Goal: Task Accomplishment & Management: Manage account settings

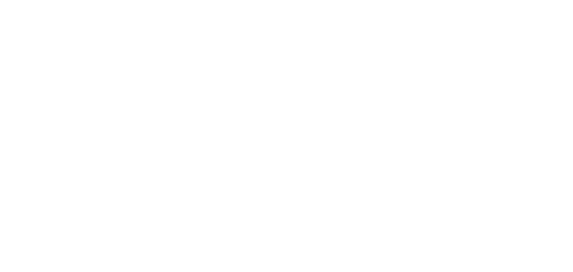
click at [263, 141] on body at bounding box center [286, 136] width 573 height 272
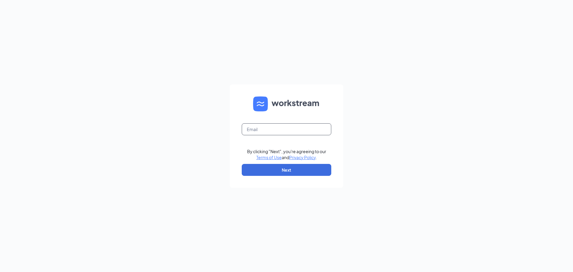
click at [250, 130] on input "text" at bounding box center [287, 129] width 90 height 12
type input "j"
type input "[EMAIL_ADDRESS][DOMAIN_NAME]"
click at [264, 171] on button "Next" at bounding box center [287, 170] width 90 height 12
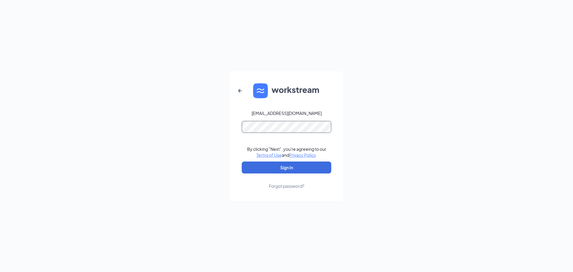
click at [242, 161] on button "Sign In" at bounding box center [287, 167] width 90 height 12
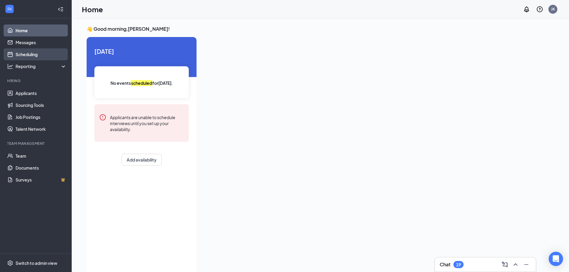
click at [34, 52] on link "Scheduling" at bounding box center [41, 54] width 51 height 12
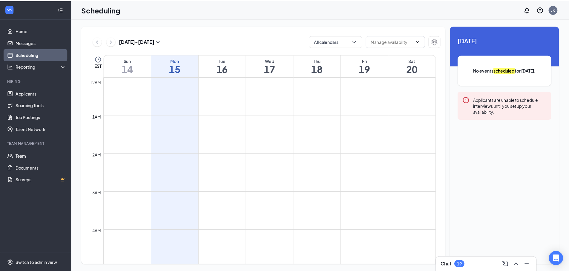
scroll to position [293, 0]
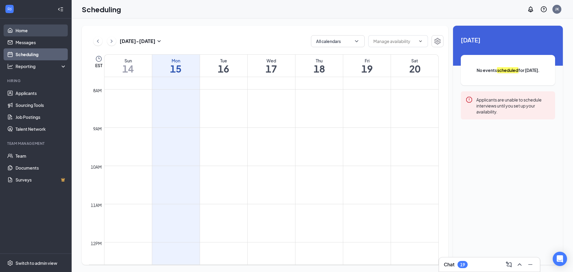
click at [29, 28] on link "Home" at bounding box center [41, 30] width 51 height 12
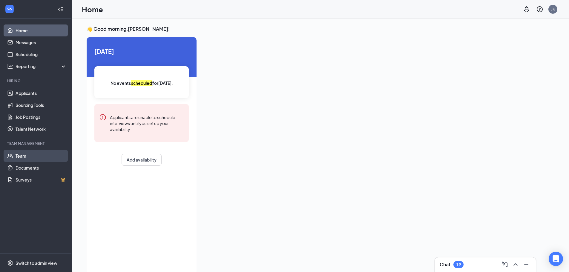
click at [20, 154] on link "Team" at bounding box center [41, 156] width 51 height 12
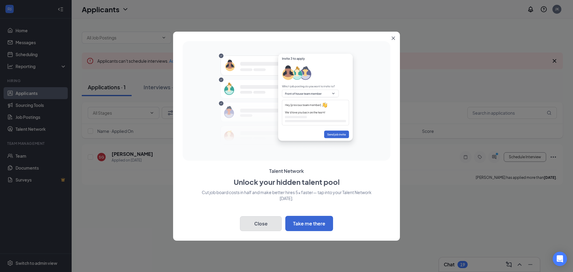
click at [253, 219] on button "Close" at bounding box center [261, 223] width 42 height 15
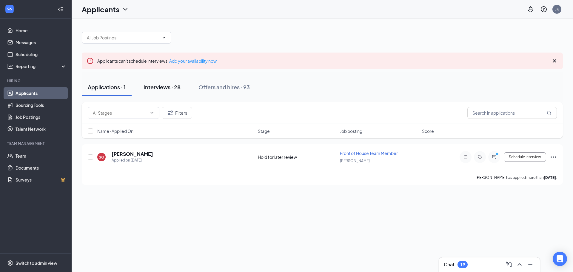
click at [149, 87] on div "Interviews · 28" at bounding box center [162, 86] width 37 height 7
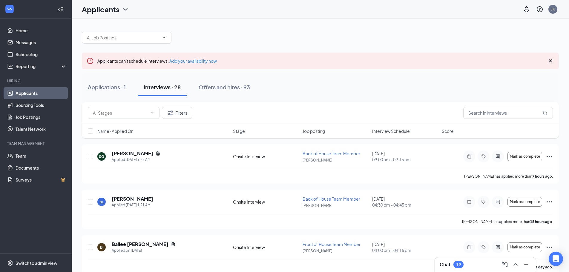
click at [550, 61] on icon "Cross" at bounding box center [550, 61] width 4 height 4
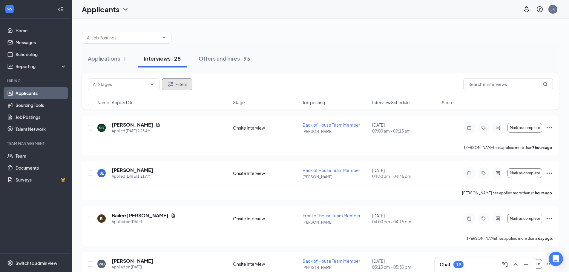
click at [174, 86] on icon "Filter" at bounding box center [170, 84] width 7 height 7
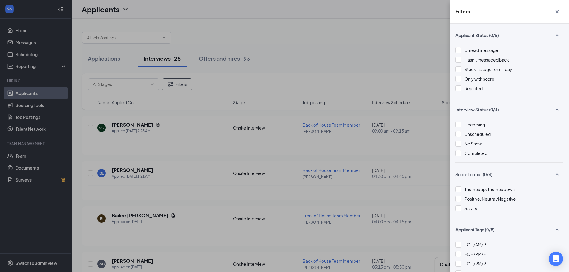
click at [230, 36] on div "Filters Applicant Status (0/5) Unread message Hasn't messaged back Stuck in sta…" at bounding box center [284, 136] width 569 height 272
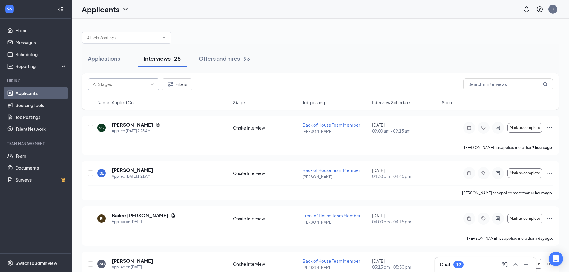
click at [153, 84] on icon "ChevronDown" at bounding box center [152, 83] width 3 height 1
click at [151, 84] on icon "ChevronDown" at bounding box center [152, 84] width 5 height 5
click at [165, 63] on button "Interviews · 28" at bounding box center [162, 59] width 49 height 18
click at [164, 38] on icon "ChevronDown" at bounding box center [164, 37] width 3 height 1
click at [183, 86] on button "Filters" at bounding box center [177, 84] width 30 height 12
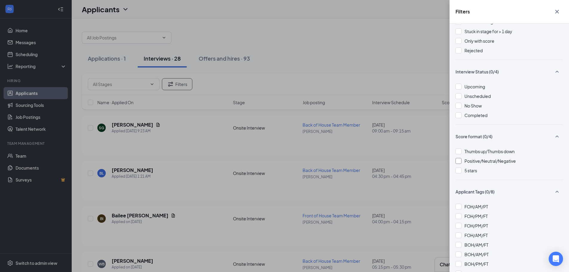
scroll to position [8, 0]
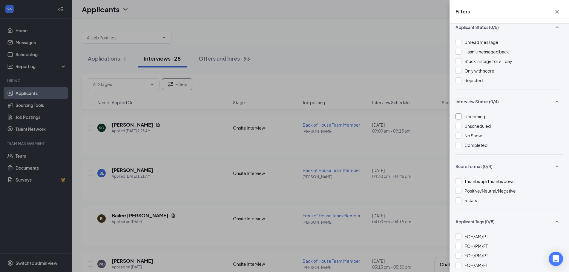
click at [459, 118] on div at bounding box center [458, 116] width 6 height 6
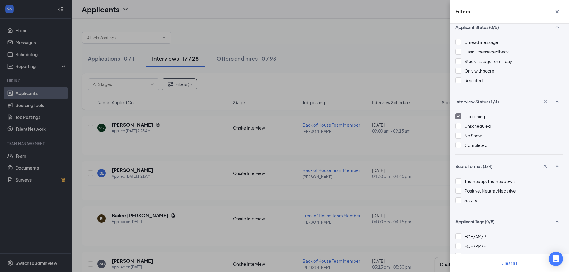
click at [407, 130] on div "Filters Applicant Status (0/5) Unread message Hasn't messaged back Stuck in sta…" at bounding box center [284, 136] width 569 height 272
click at [555, 9] on icon "Cross" at bounding box center [556, 11] width 7 height 7
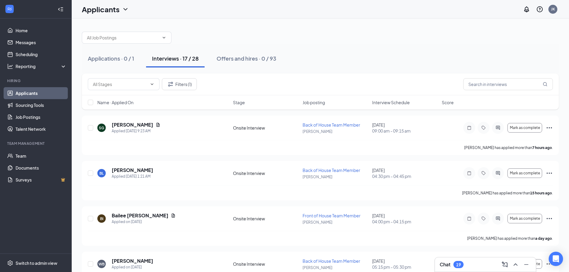
click at [124, 10] on icon "ChevronDown" at bounding box center [125, 9] width 7 height 7
click at [241, 104] on span "Stage" at bounding box center [239, 102] width 12 height 6
click at [242, 102] on span "Stage" at bounding box center [239, 102] width 12 height 6
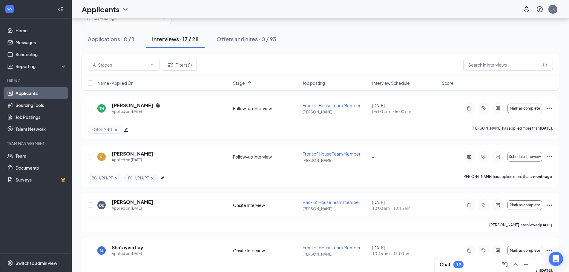
scroll to position [30, 0]
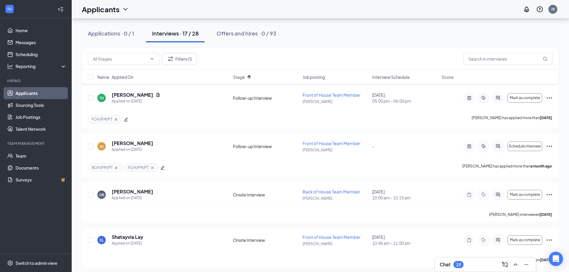
click at [400, 78] on span "Interview Schedule" at bounding box center [391, 77] width 38 height 6
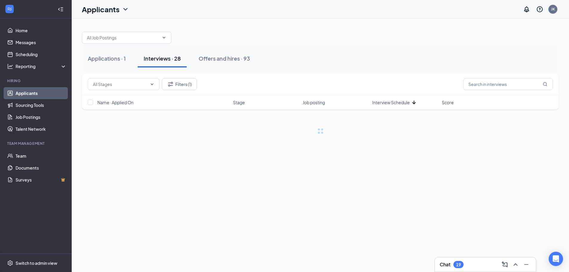
scroll to position [0, 0]
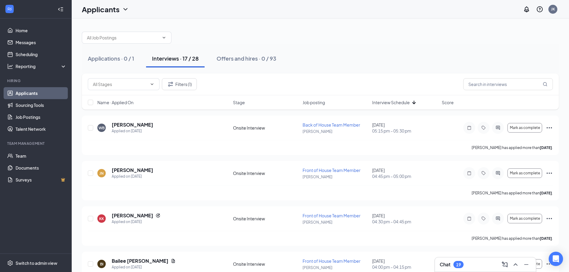
click at [413, 101] on icon "ArrowDown" at bounding box center [413, 102] width 7 height 7
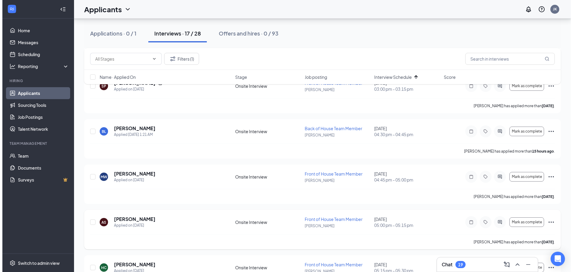
scroll to position [301, 0]
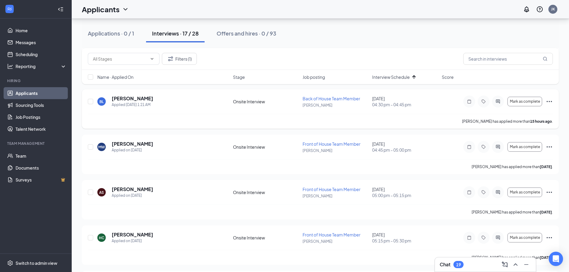
click at [135, 98] on h5 "Brandon Lovejoy" at bounding box center [132, 98] width 41 height 7
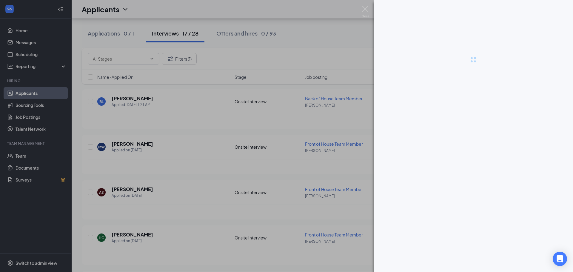
click at [339, 135] on div at bounding box center [286, 136] width 573 height 272
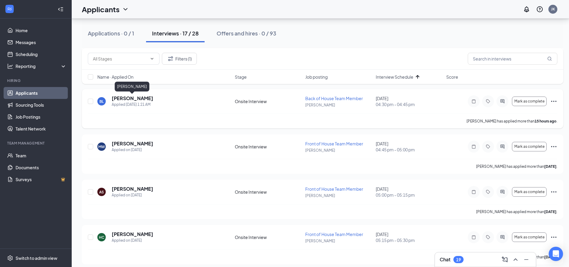
click at [128, 98] on h5 "Brandon Lovejoy" at bounding box center [132, 98] width 41 height 7
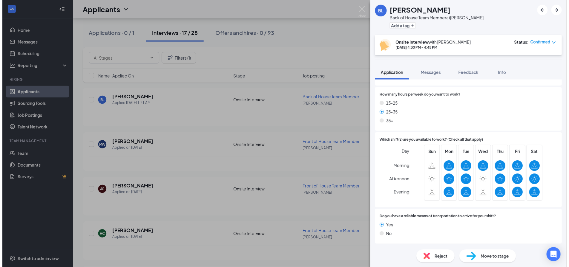
scroll to position [570, 0]
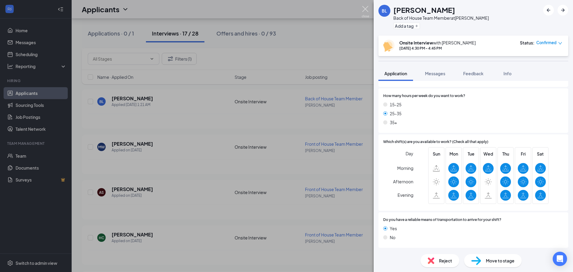
click at [365, 10] on img at bounding box center [365, 12] width 7 height 12
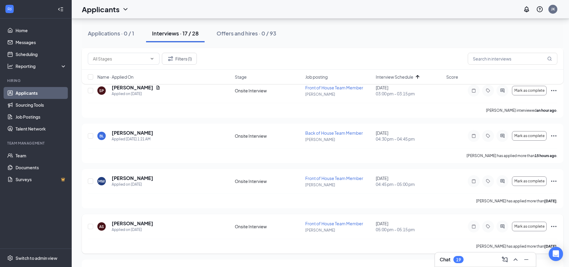
scroll to position [356, 0]
